Goal: Download file/media

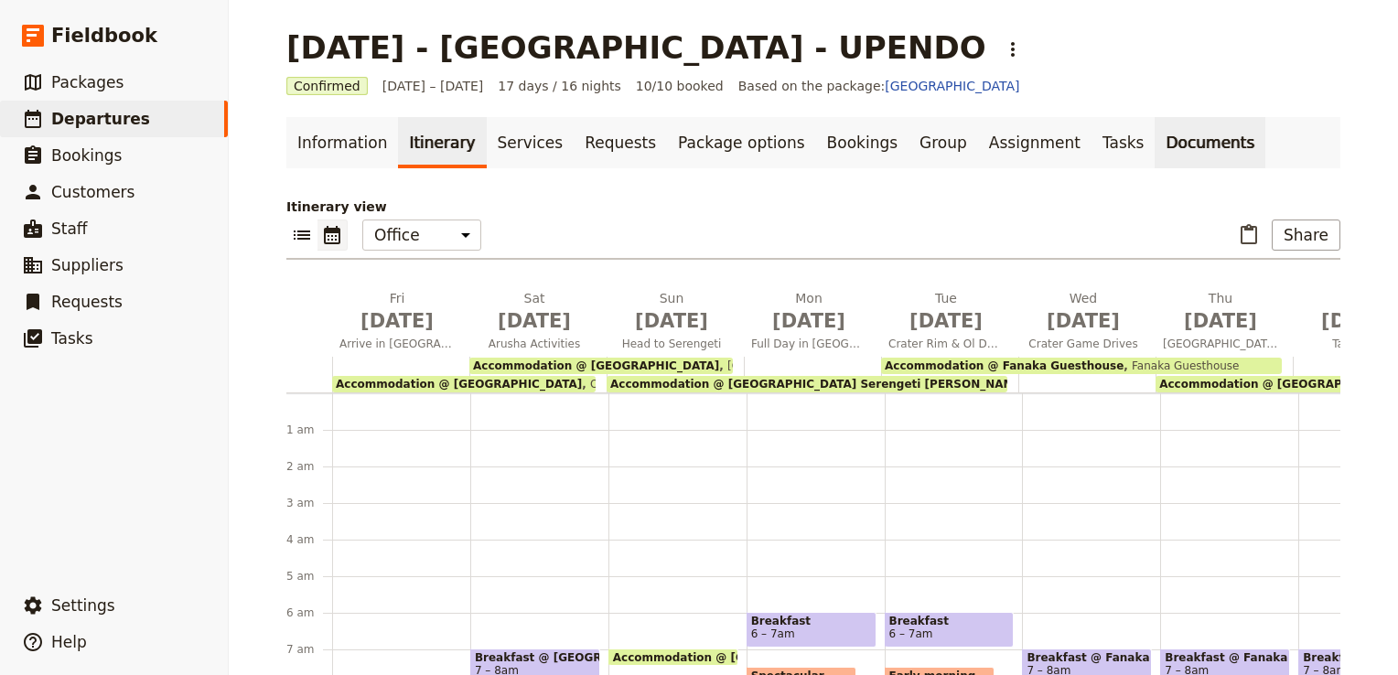
click at [1155, 142] on link "Documents" at bounding box center [1210, 142] width 111 height 51
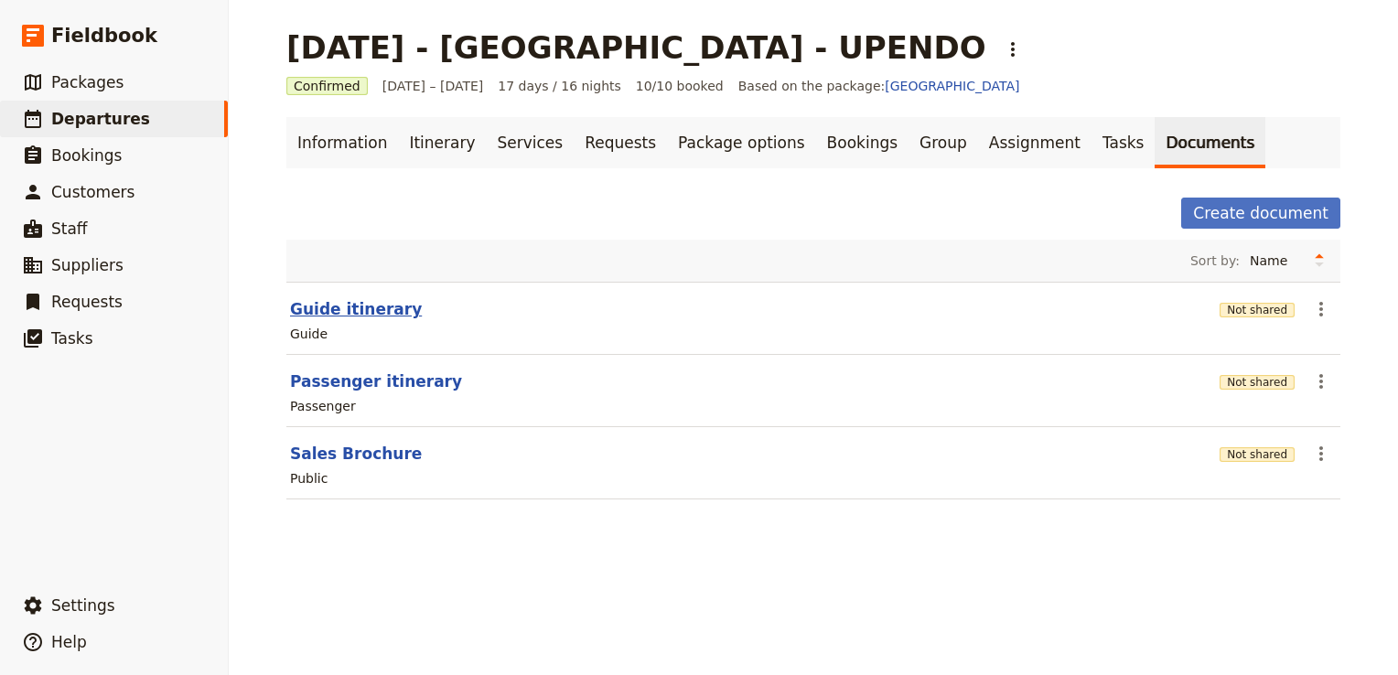
click at [352, 308] on button "Guide itinerary" at bounding box center [356, 309] width 132 height 22
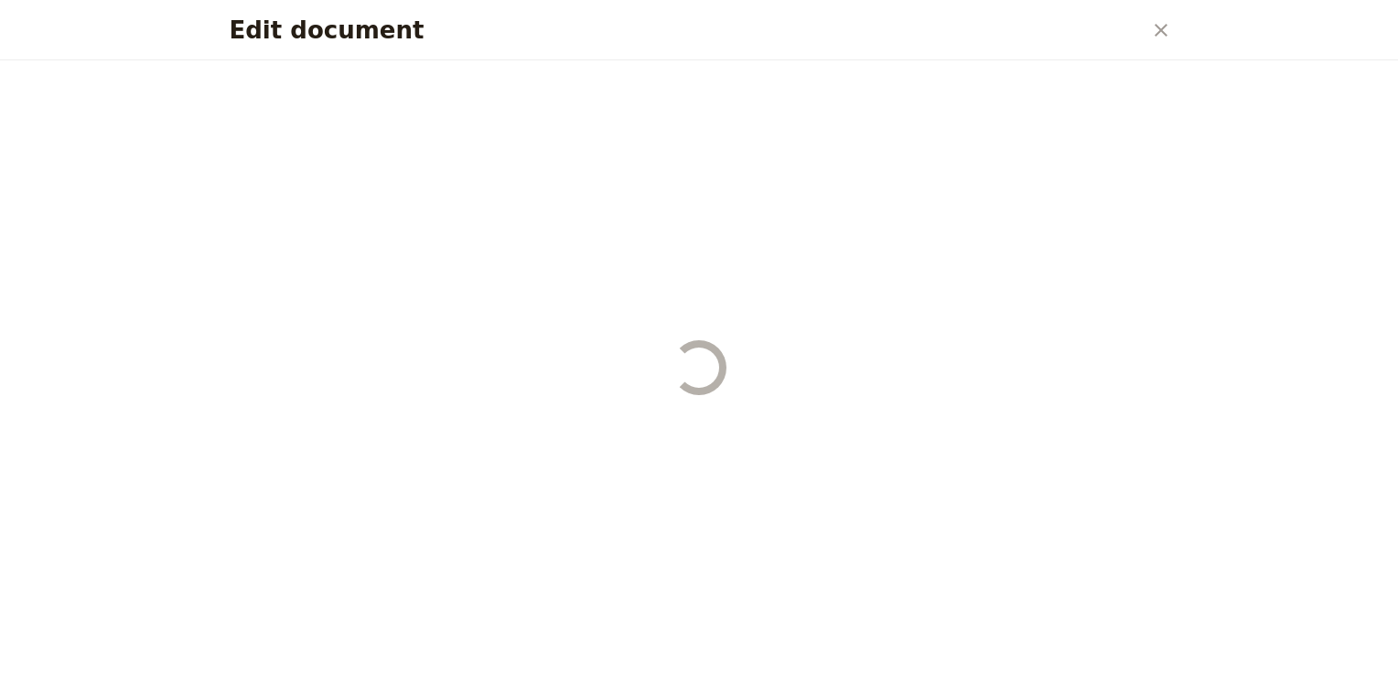
select select "STAFF"
select select "RUN_SHEET"
select select "DEFAULT"
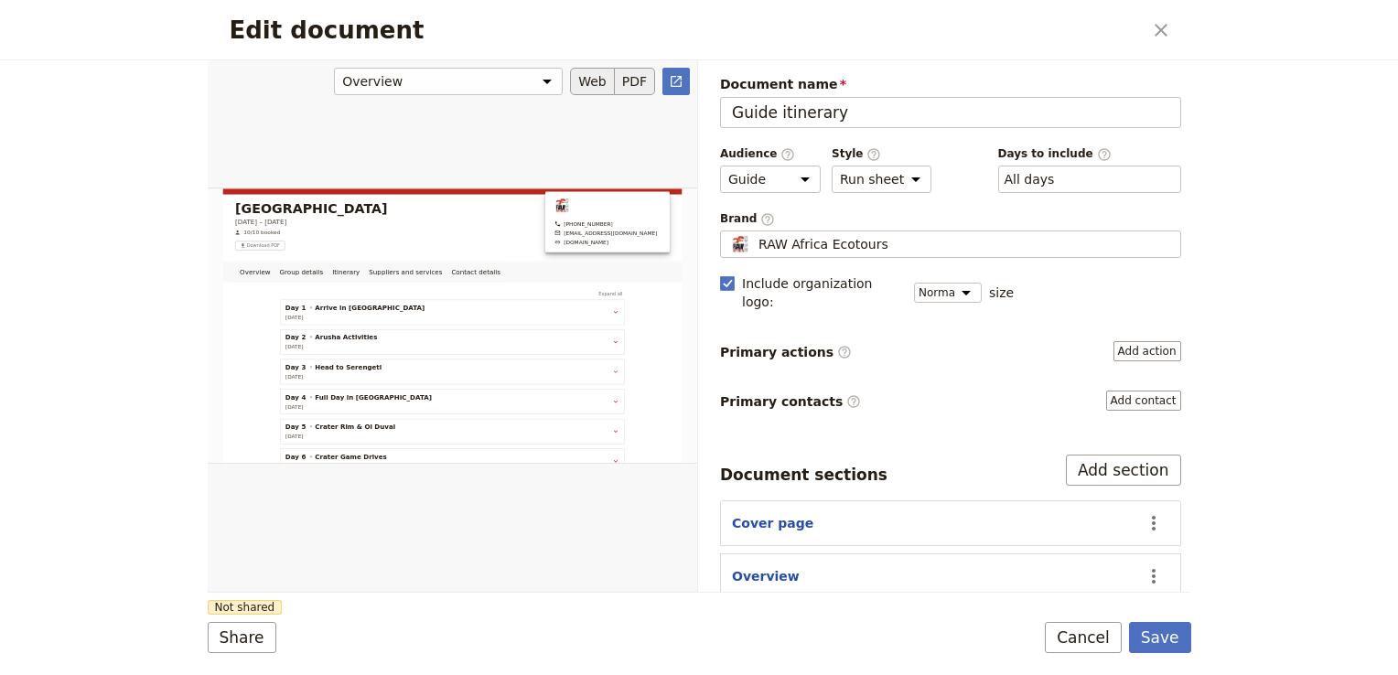
click at [644, 81] on button "PDF" at bounding box center [635, 81] width 40 height 27
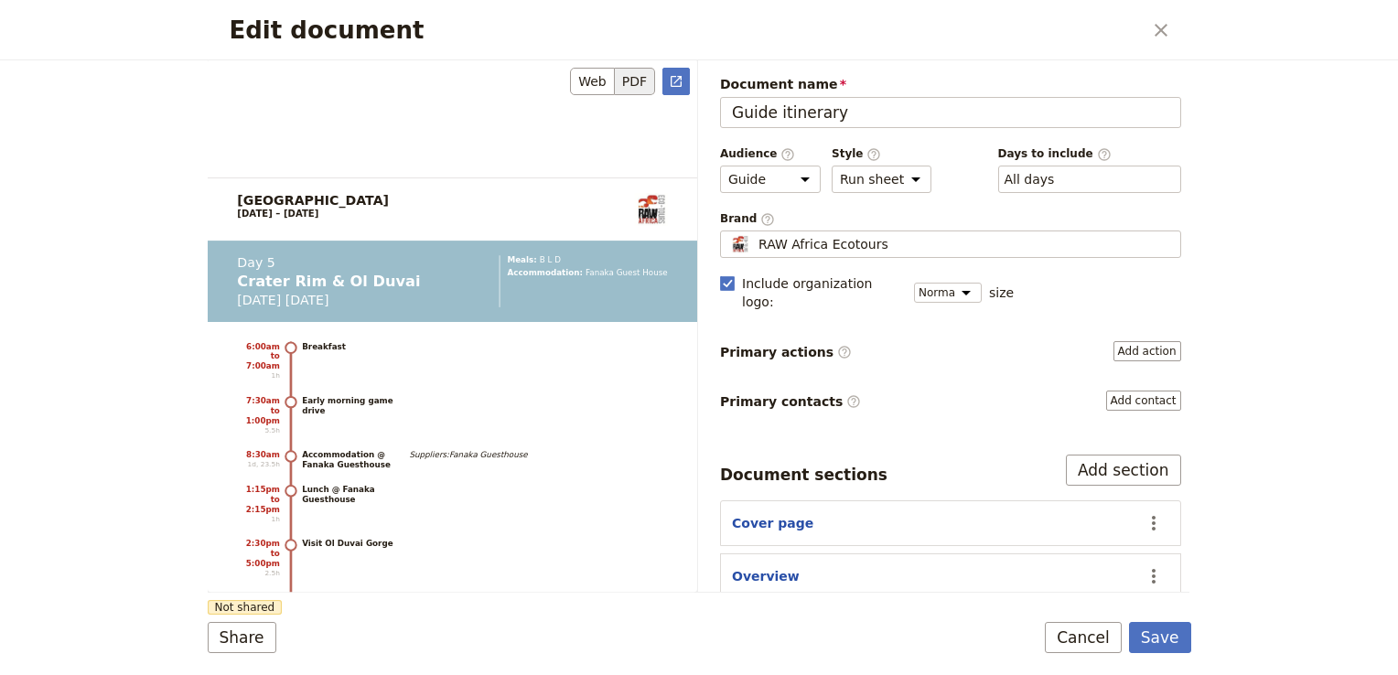
scroll to position [8481, 0]
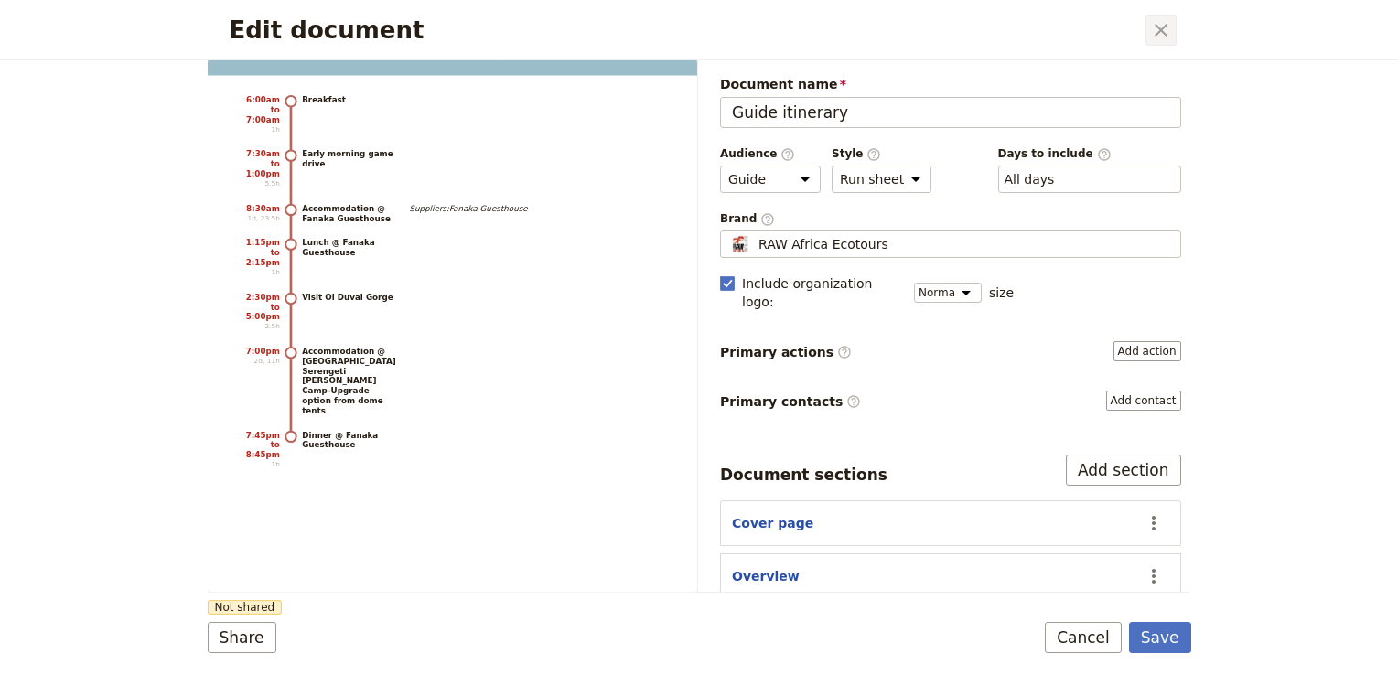
click at [1168, 27] on icon "Close dialog" at bounding box center [1161, 30] width 22 height 22
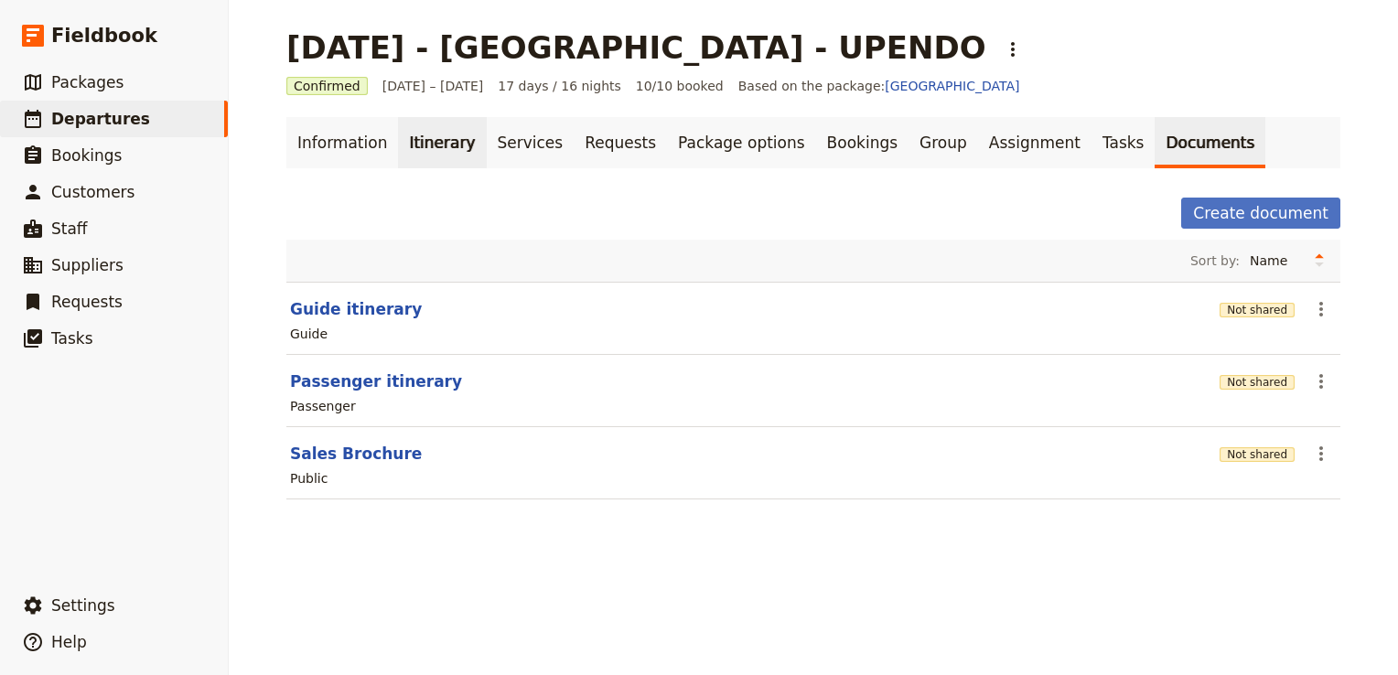
click at [445, 145] on link "Itinerary" at bounding box center [442, 142] width 88 height 51
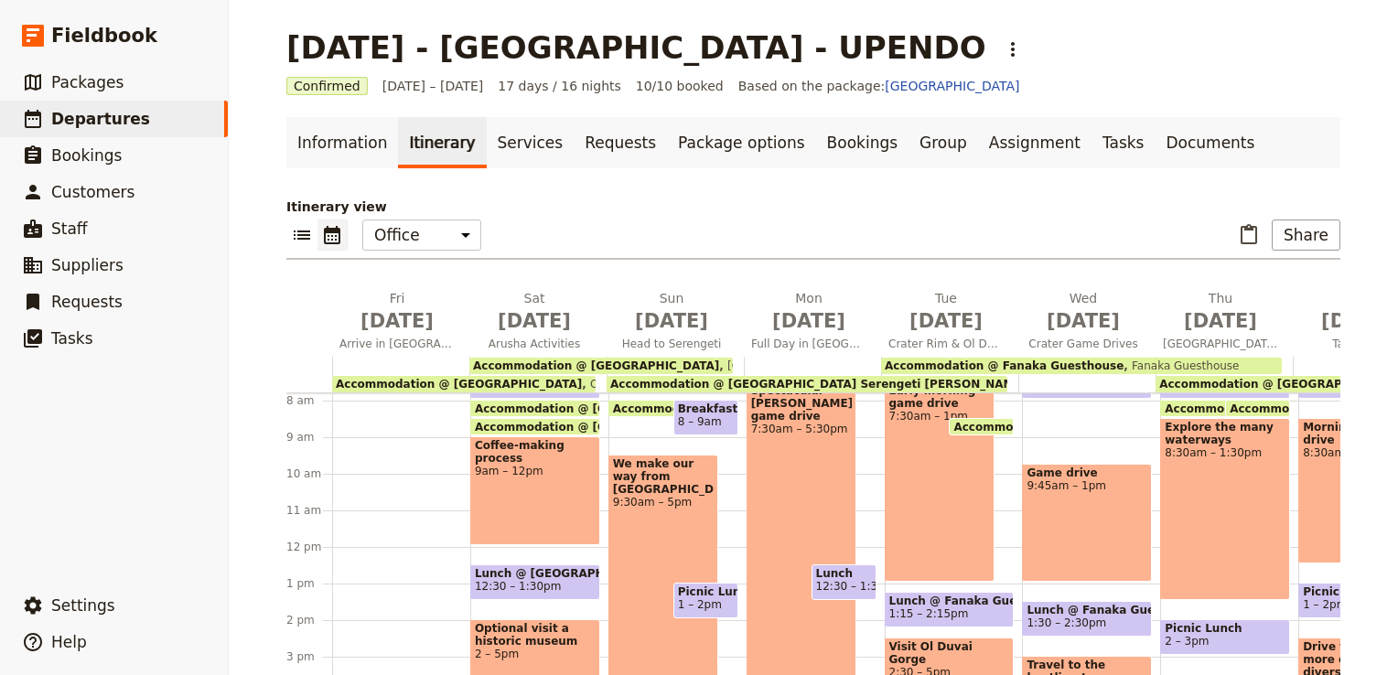
scroll to position [282, 0]
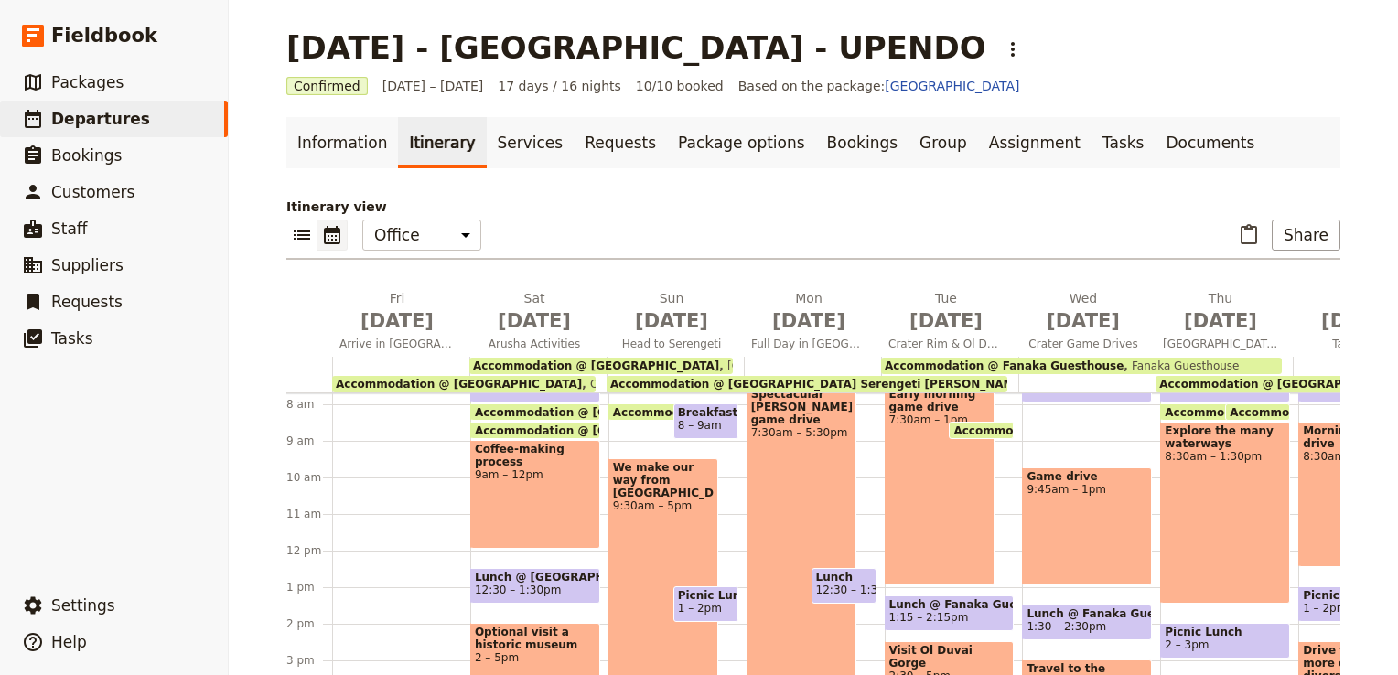
click at [1062, 514] on div "Game drive 9:45am – 1pm" at bounding box center [1087, 527] width 130 height 118
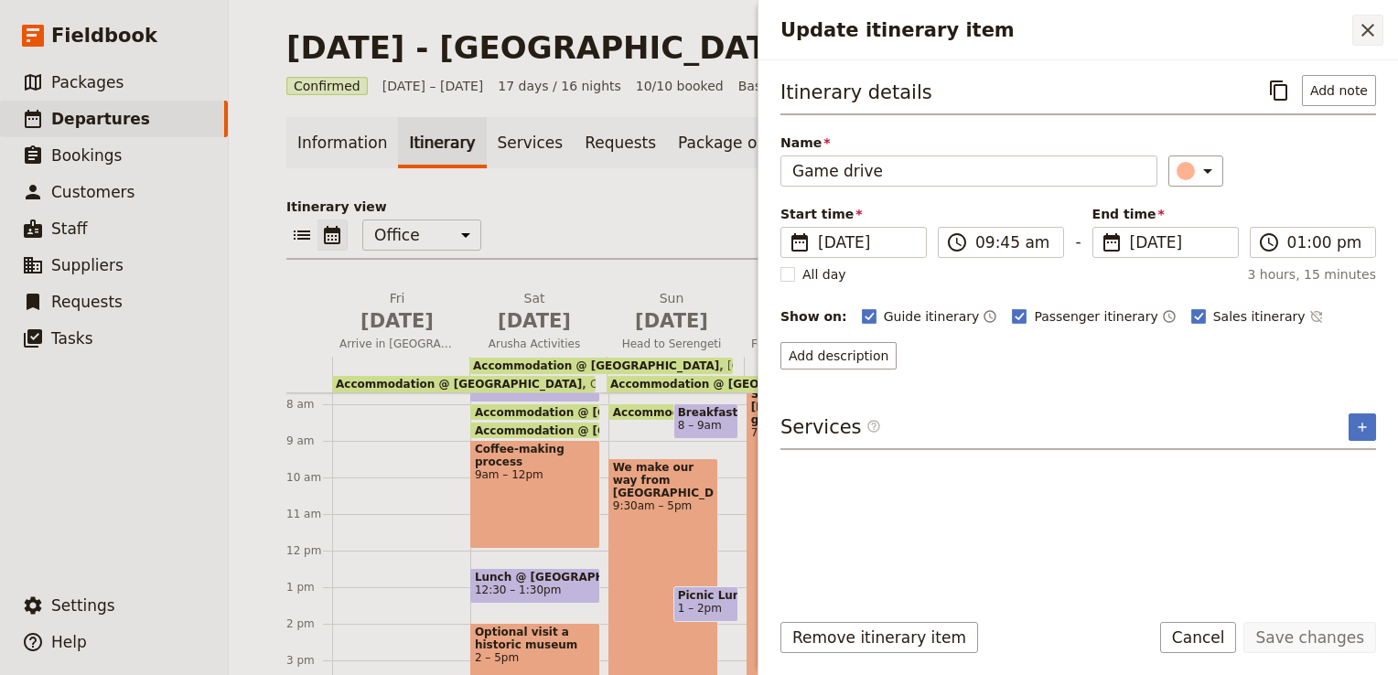
click at [1364, 27] on icon "Close drawer" at bounding box center [1368, 30] width 13 height 13
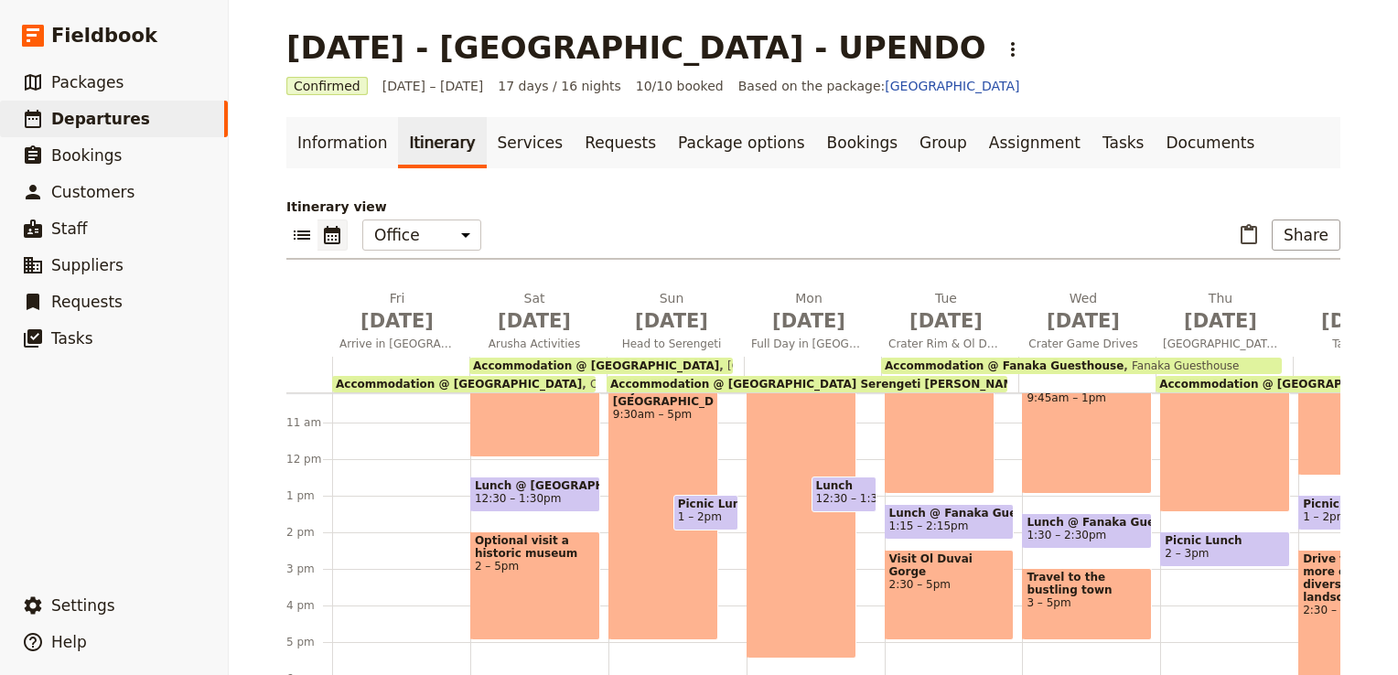
scroll to position [465, 0]
